Goal: Task Accomplishment & Management: Manage account settings

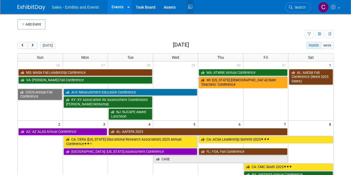
click at [188, 6] on icon at bounding box center [189, 7] width 7 height 9
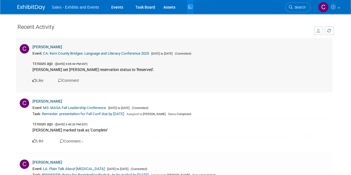
click at [77, 55] on link "CA: Kern County Bridges: Language and Literacy Conference 2025" at bounding box center [96, 53] width 106 height 4
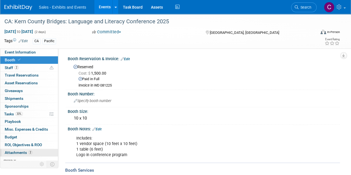
click at [11, 149] on link "2 Attachments 2" at bounding box center [29, 152] width 58 height 7
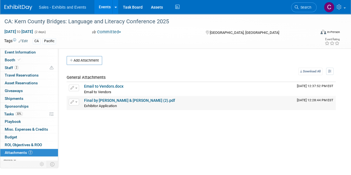
click at [98, 99] on link "Final by Dina & Stephanie (2).pdf" at bounding box center [129, 100] width 91 height 4
click at [13, 61] on span "Booth" at bounding box center [13, 60] width 17 height 4
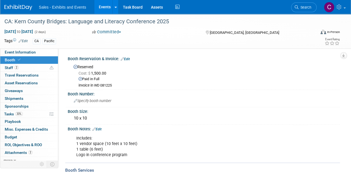
click at [129, 59] on link "Edit" at bounding box center [125, 59] width 9 height 4
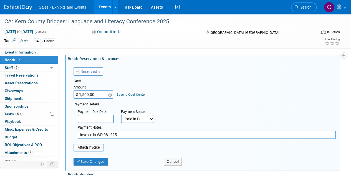
click at [122, 136] on input "invoice in WD 081225" at bounding box center [207, 135] width 258 height 8
paste input "RC-033446 for PO-008391"
type input "invoice in WD 081225 RC-033446 for PO-008391"
click at [111, 159] on div "Save Changes" at bounding box center [114, 159] width 90 height 11
click at [98, 162] on button "Save Changes" at bounding box center [90, 162] width 34 height 8
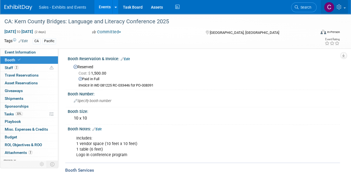
click at [339, 10] on link at bounding box center [333, 7] width 27 height 14
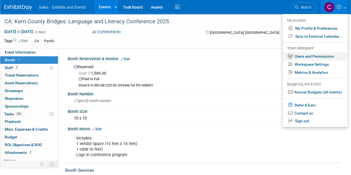
click at [313, 55] on link "Users and Permissions" at bounding box center [314, 56] width 65 height 8
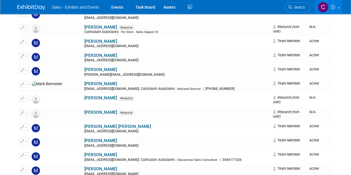
scroll to position [3201, 0]
